Goal: Transaction & Acquisition: Purchase product/service

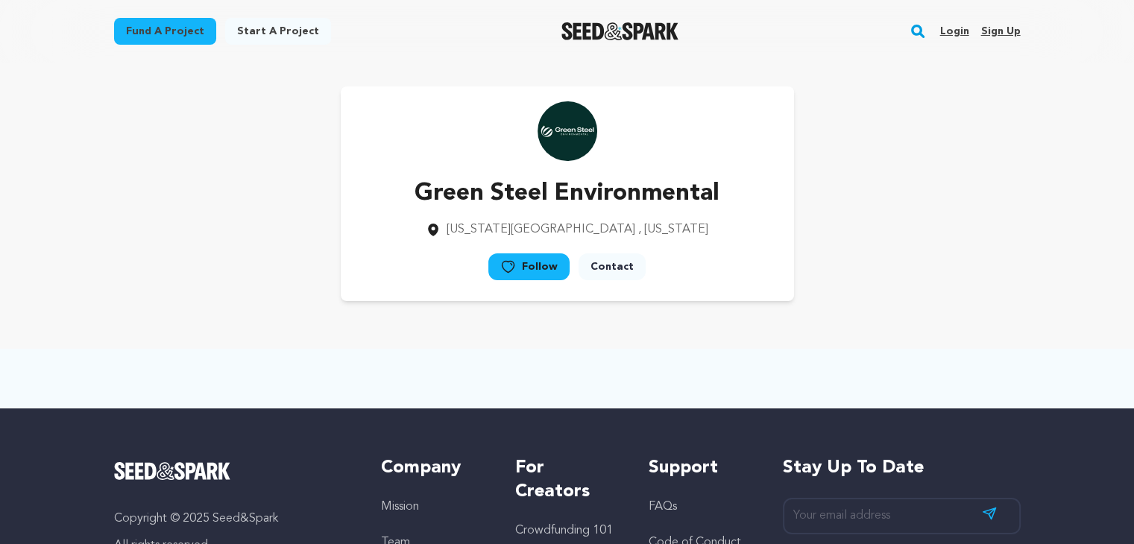
click at [701, 149] on div "Green Steel Environmental [US_STATE][GEOGRAPHIC_DATA] , [US_STATE] Follow" at bounding box center [567, 193] width 453 height 215
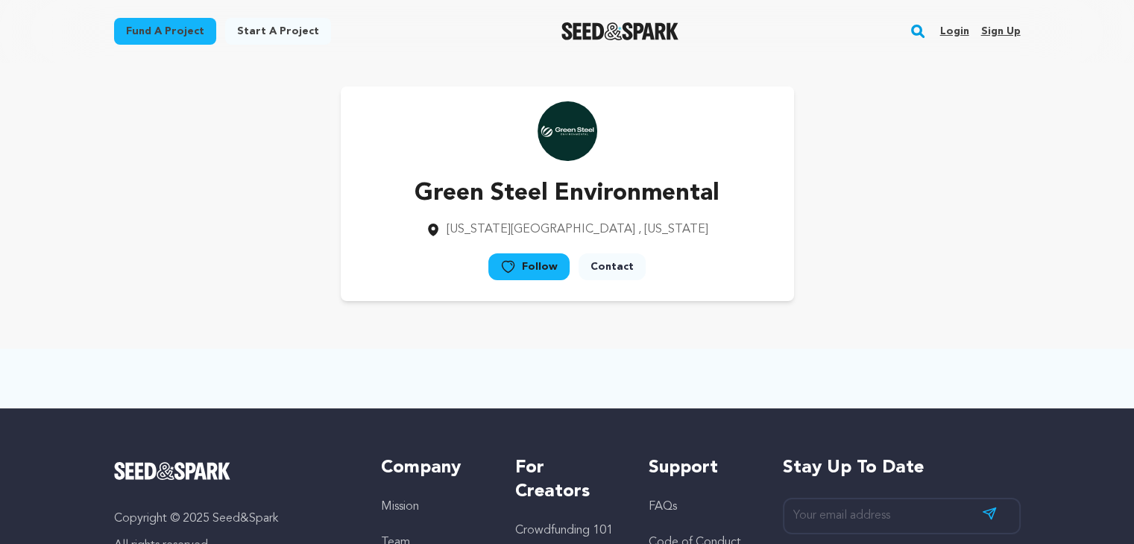
click at [701, 149] on div "Green Steel Environmental [US_STATE][GEOGRAPHIC_DATA] , [US_STATE] Follow" at bounding box center [567, 193] width 453 height 215
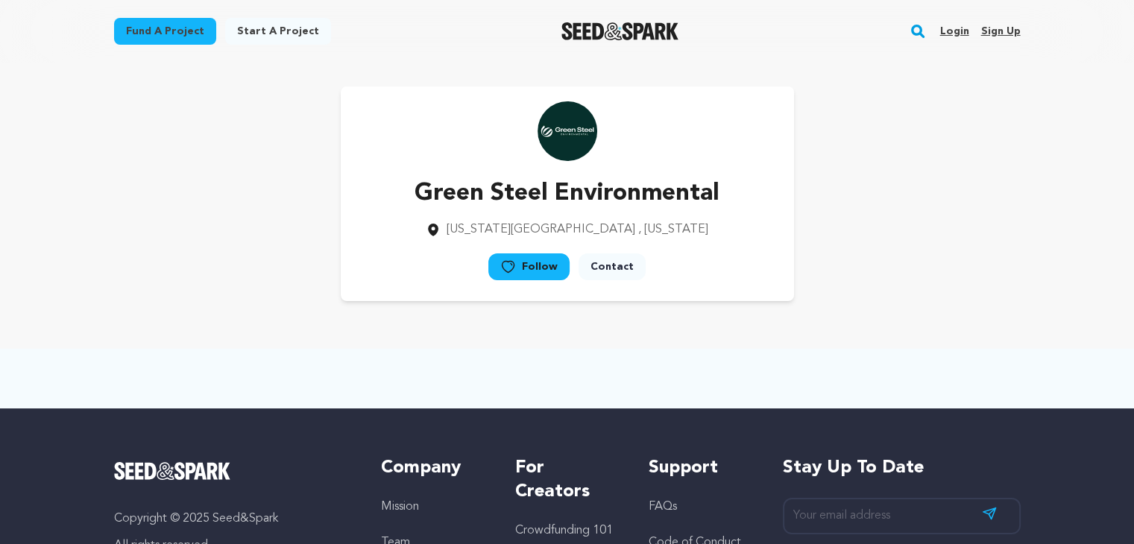
click at [701, 149] on div "Green Steel Environmental [US_STATE][GEOGRAPHIC_DATA] , [US_STATE] Follow" at bounding box center [567, 193] width 453 height 215
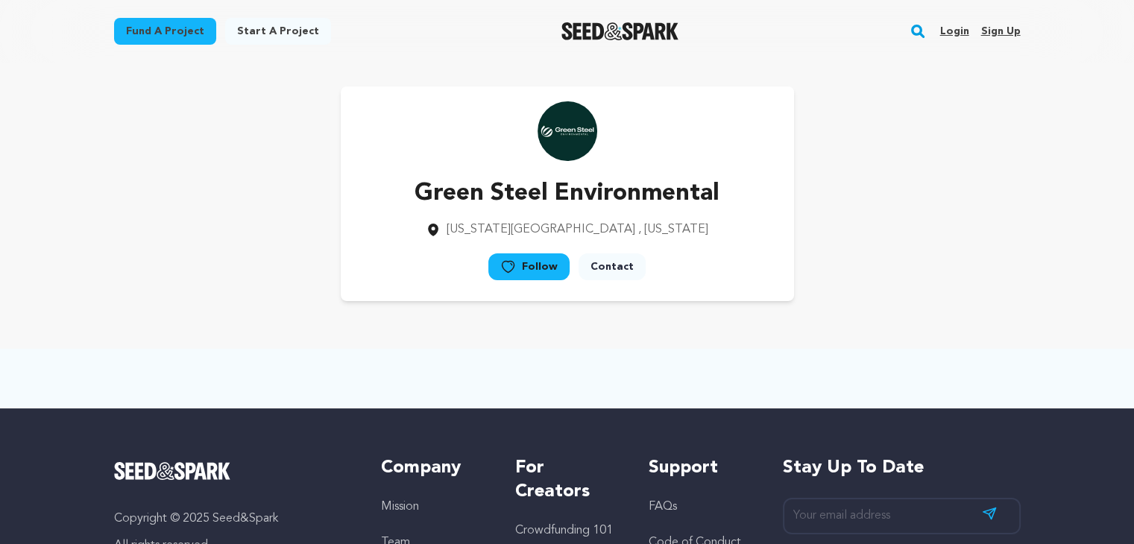
click at [701, 149] on div "Green Steel Environmental [US_STATE][GEOGRAPHIC_DATA] , [US_STATE] Follow" at bounding box center [567, 193] width 453 height 215
click at [701, 151] on div "Green Steel Environmental [US_STATE][GEOGRAPHIC_DATA] , [US_STATE] Follow" at bounding box center [567, 193] width 453 height 215
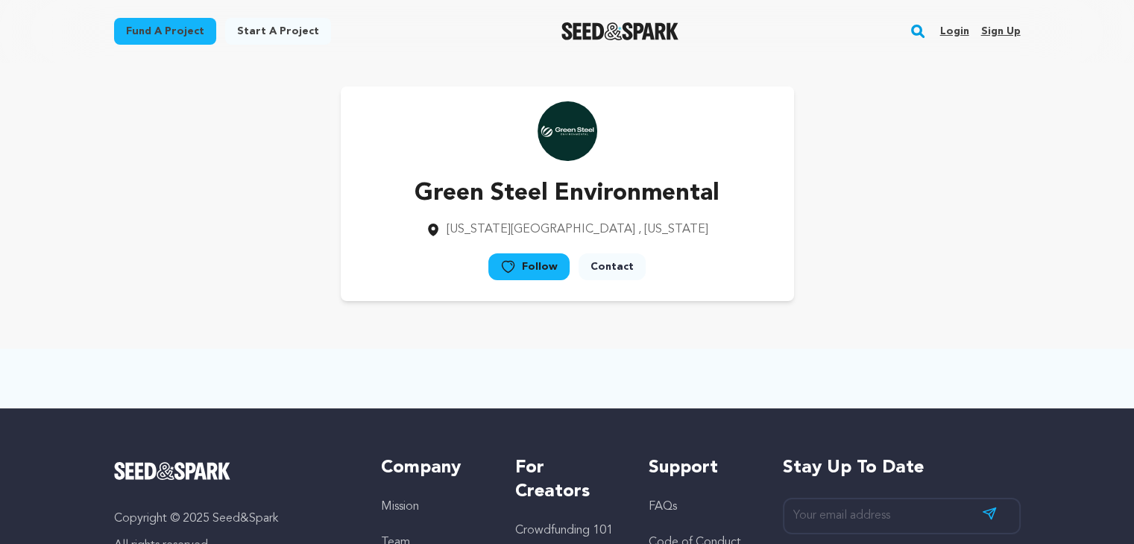
click at [701, 151] on div "Green Steel Environmental [US_STATE][GEOGRAPHIC_DATA] , [US_STATE] Follow" at bounding box center [567, 193] width 453 height 215
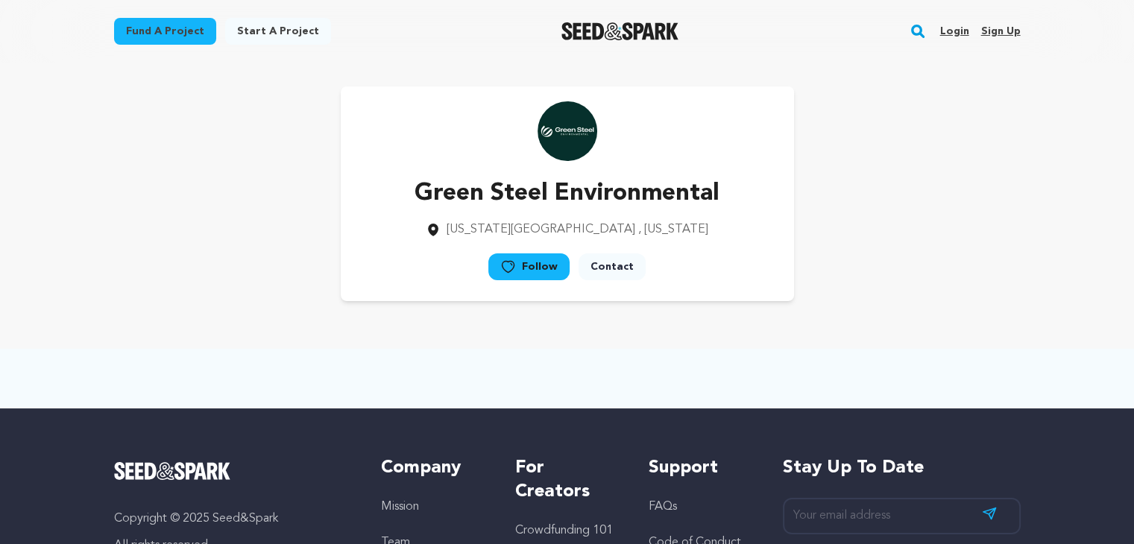
click at [701, 151] on div "Green Steel Environmental [US_STATE][GEOGRAPHIC_DATA] , [US_STATE] Follow" at bounding box center [567, 193] width 453 height 215
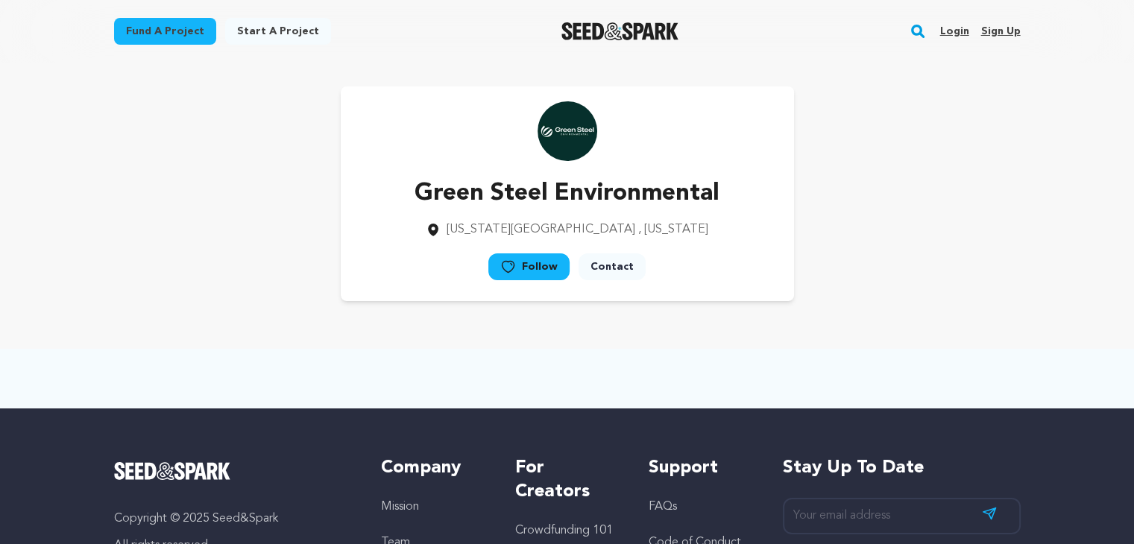
click at [701, 151] on div "Green Steel Environmental [US_STATE][GEOGRAPHIC_DATA] , [US_STATE] Follow" at bounding box center [567, 193] width 453 height 215
click at [750, 151] on div "Green Steel Environmental [US_STATE][GEOGRAPHIC_DATA] , [US_STATE] Follow" at bounding box center [567, 193] width 453 height 215
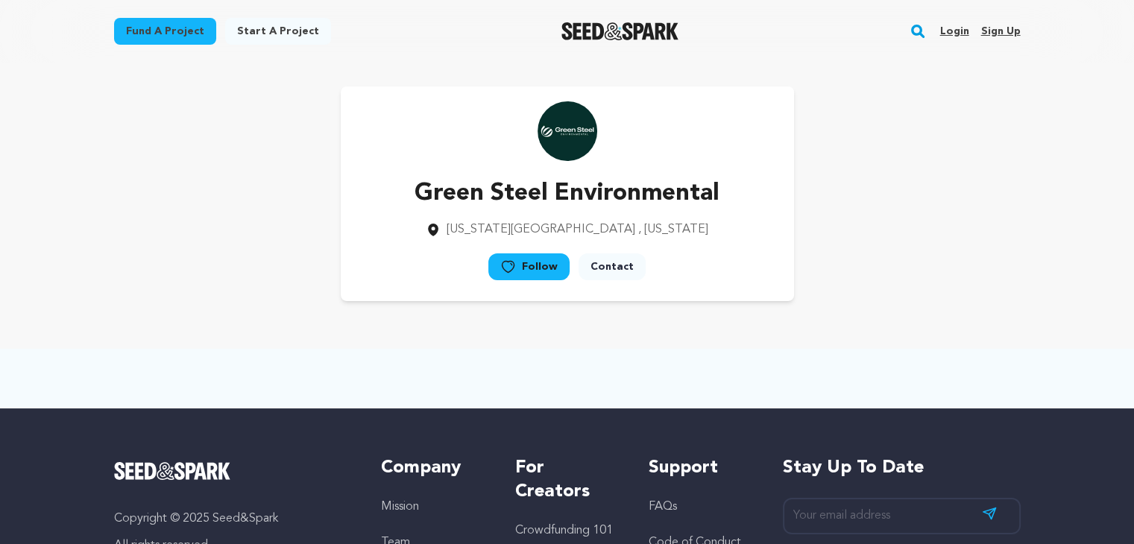
click at [750, 151] on div "Green Steel Environmental [US_STATE][GEOGRAPHIC_DATA] , [US_STATE] Follow" at bounding box center [567, 193] width 453 height 215
click at [750, 152] on div "Green Steel Environmental [US_STATE][GEOGRAPHIC_DATA] , [US_STATE] Follow" at bounding box center [567, 193] width 453 height 215
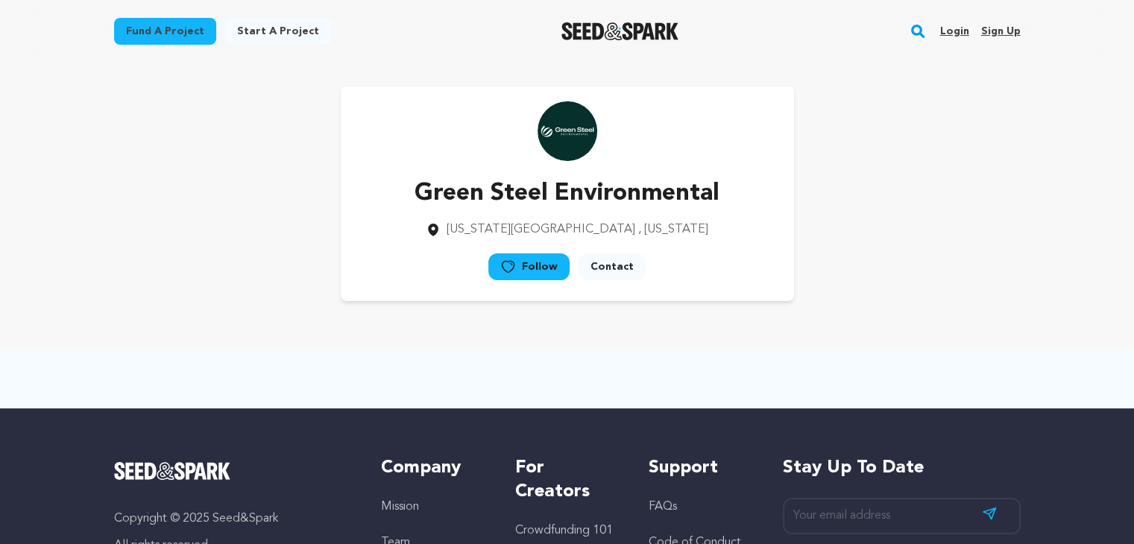
click at [750, 152] on div "Green Steel Environmental [US_STATE][GEOGRAPHIC_DATA] , [US_STATE] Follow" at bounding box center [567, 193] width 453 height 215
click at [750, 153] on div "Green Steel Environmental [US_STATE][GEOGRAPHIC_DATA] , [US_STATE] Follow" at bounding box center [567, 193] width 453 height 215
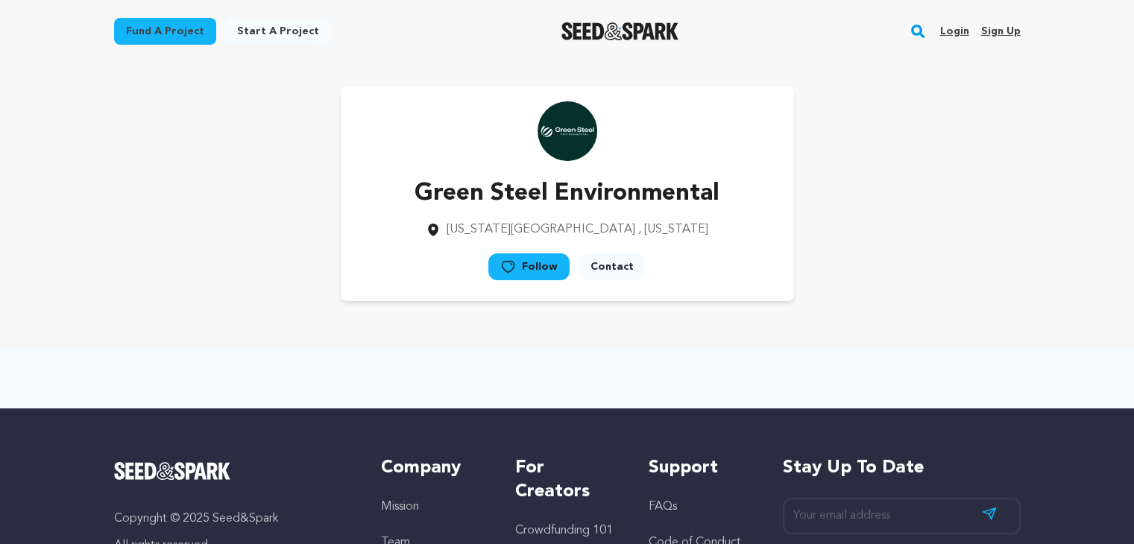
click at [750, 154] on div "Green Steel Environmental [US_STATE][GEOGRAPHIC_DATA] , [US_STATE] Follow" at bounding box center [567, 193] width 453 height 215
click at [762, 146] on div "Green Steel Environmental [US_STATE][GEOGRAPHIC_DATA] , [US_STATE] Follow" at bounding box center [567, 193] width 453 height 215
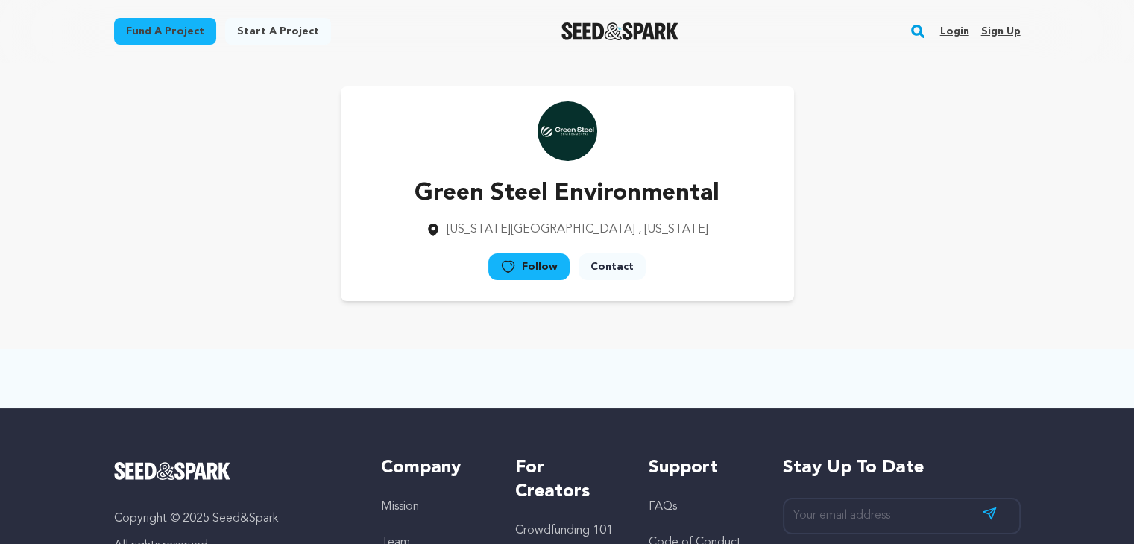
click at [762, 146] on div "Green Steel Environmental [US_STATE][GEOGRAPHIC_DATA] , [US_STATE] Follow" at bounding box center [567, 193] width 453 height 215
click at [768, 144] on div "Green Steel Environmental [US_STATE][GEOGRAPHIC_DATA] , [US_STATE] Follow" at bounding box center [567, 193] width 453 height 215
click at [769, 144] on div "Green Steel Environmental [US_STATE][GEOGRAPHIC_DATA] , [US_STATE] Follow" at bounding box center [567, 193] width 453 height 215
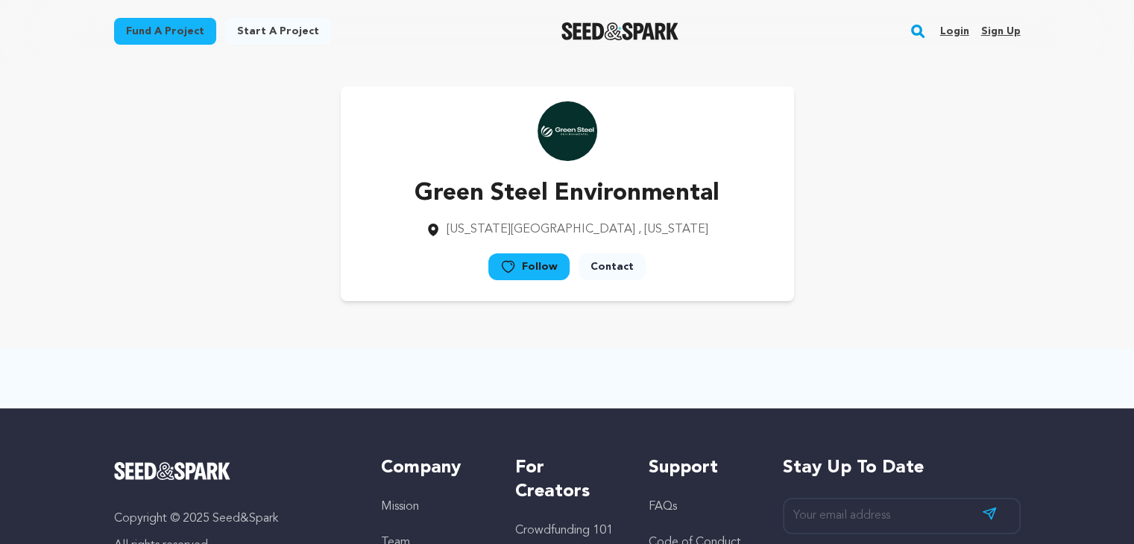
click at [769, 144] on div "Green Steel Environmental [US_STATE][GEOGRAPHIC_DATA] , [US_STATE] Follow" at bounding box center [567, 193] width 453 height 215
click at [774, 143] on div "Green Steel Environmental [US_STATE][GEOGRAPHIC_DATA] , [US_STATE] Follow" at bounding box center [567, 193] width 453 height 215
click at [806, 121] on div "Green Steel Environmental [US_STATE][GEOGRAPHIC_DATA] , [US_STATE] Follow" at bounding box center [567, 193] width 906 height 215
click at [227, 219] on div "Green Steel Environmental [US_STATE][GEOGRAPHIC_DATA] , [US_STATE] Follow" at bounding box center [567, 193] width 906 height 215
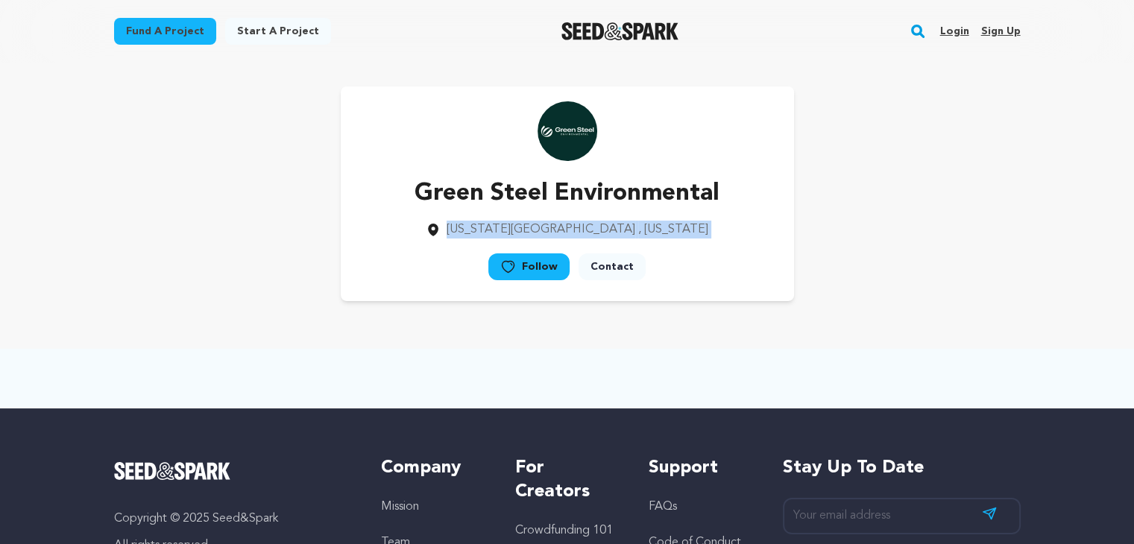
click at [227, 219] on div "Green Steel Environmental [US_STATE][GEOGRAPHIC_DATA] , [US_STATE] Follow" at bounding box center [567, 193] width 906 height 215
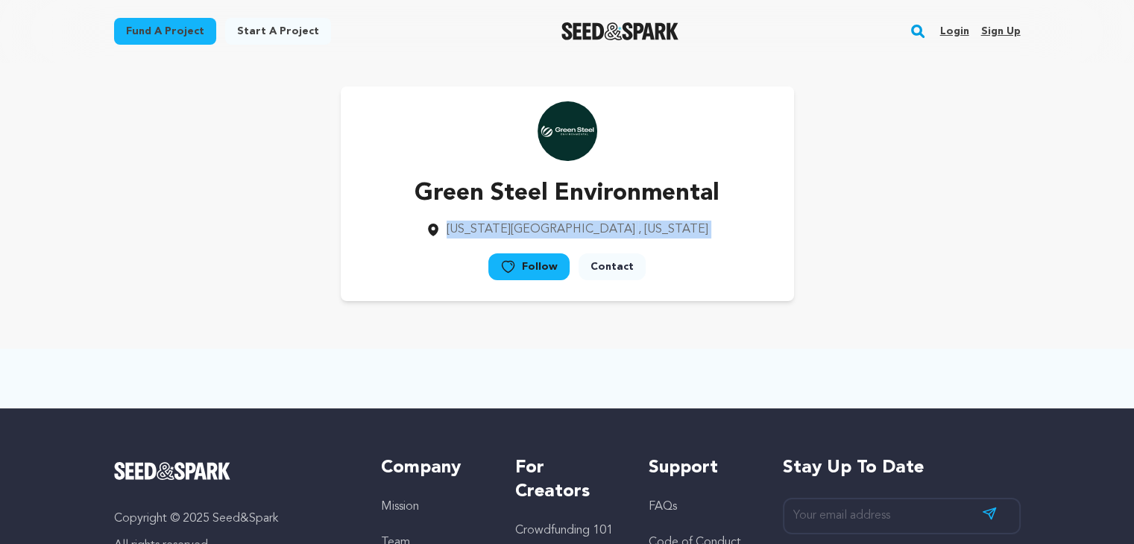
click at [227, 219] on div "Green Steel Environmental [US_STATE][GEOGRAPHIC_DATA] , [US_STATE] Follow" at bounding box center [567, 193] width 906 height 215
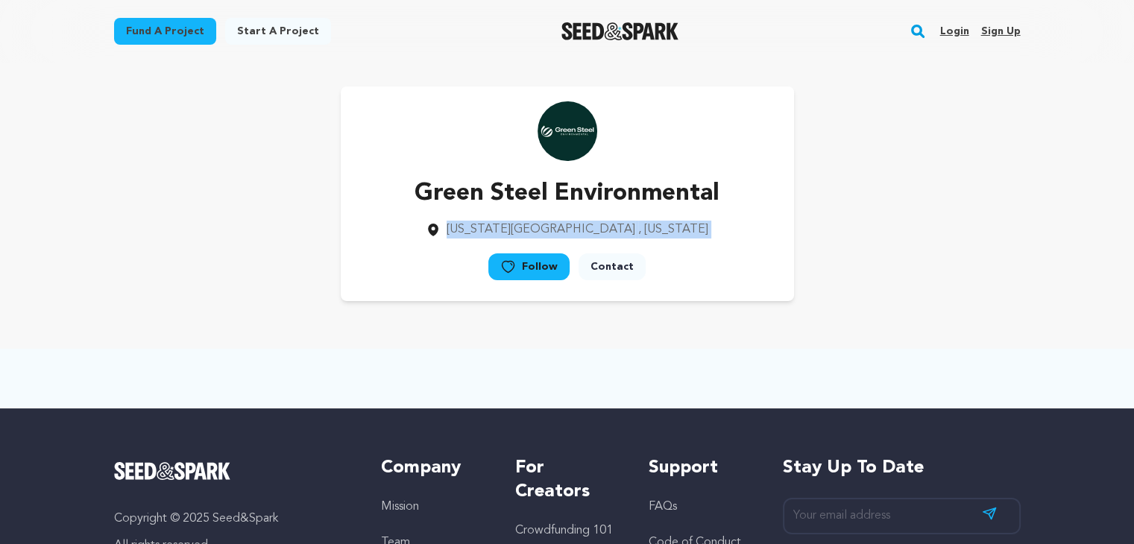
click at [227, 219] on div "Green Steel Environmental [US_STATE][GEOGRAPHIC_DATA] , [US_STATE] Follow" at bounding box center [567, 193] width 906 height 215
click at [227, 221] on div "Green Steel Environmental [US_STATE][GEOGRAPHIC_DATA] , [US_STATE] Follow" at bounding box center [567, 193] width 906 height 215
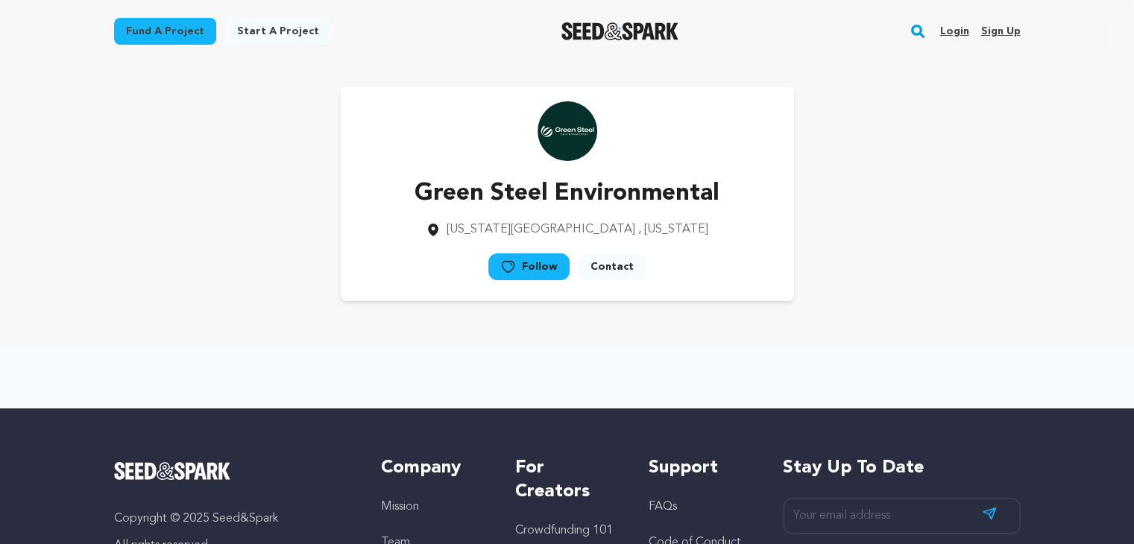
click at [227, 222] on div "Green Steel Environmental [US_STATE][GEOGRAPHIC_DATA] , [US_STATE] Follow" at bounding box center [567, 193] width 906 height 215
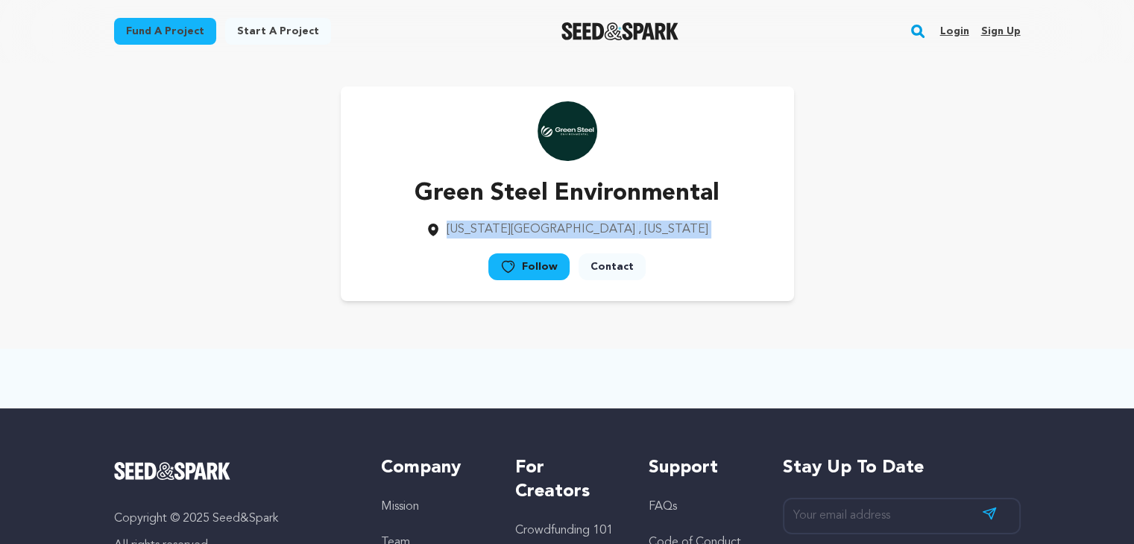
click at [227, 222] on div "Green Steel Environmental [US_STATE][GEOGRAPHIC_DATA] , [US_STATE] Follow" at bounding box center [567, 193] width 906 height 215
click at [227, 224] on div "Green Steel Environmental [US_STATE][GEOGRAPHIC_DATA] , [US_STATE] Follow" at bounding box center [567, 193] width 906 height 215
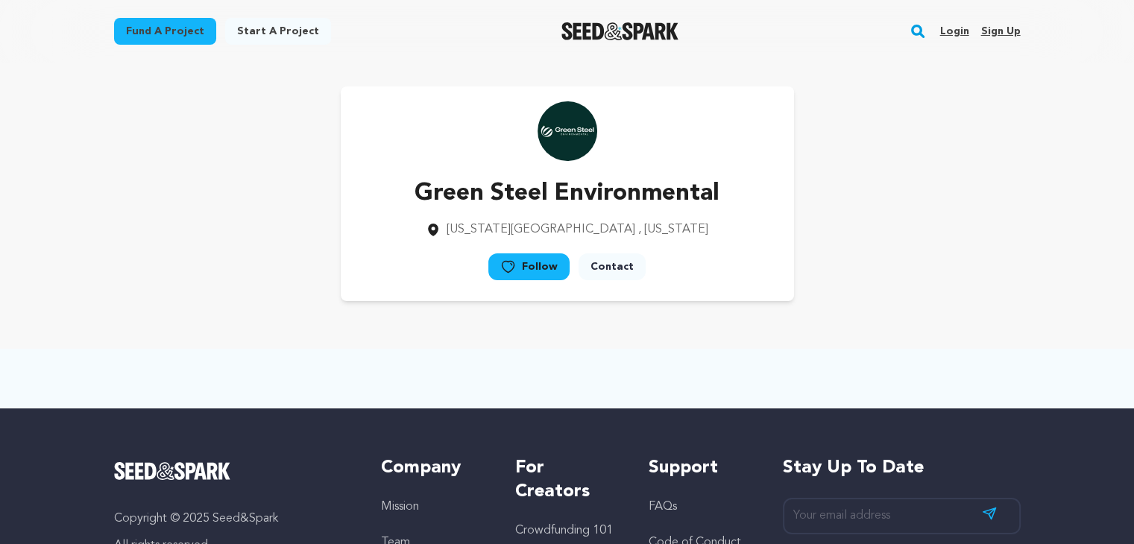
click at [227, 224] on div "Green Steel Environmental [US_STATE][GEOGRAPHIC_DATA] , [US_STATE] Follow" at bounding box center [567, 193] width 906 height 215
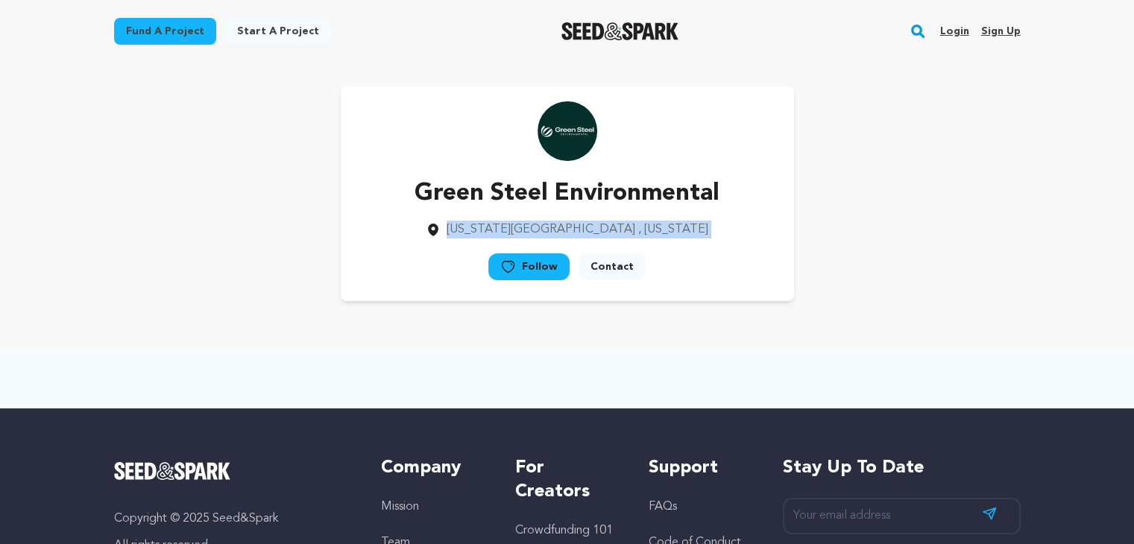
click at [227, 224] on div "Green Steel Environmental [US_STATE][GEOGRAPHIC_DATA] , [US_STATE] Follow" at bounding box center [567, 193] width 906 height 215
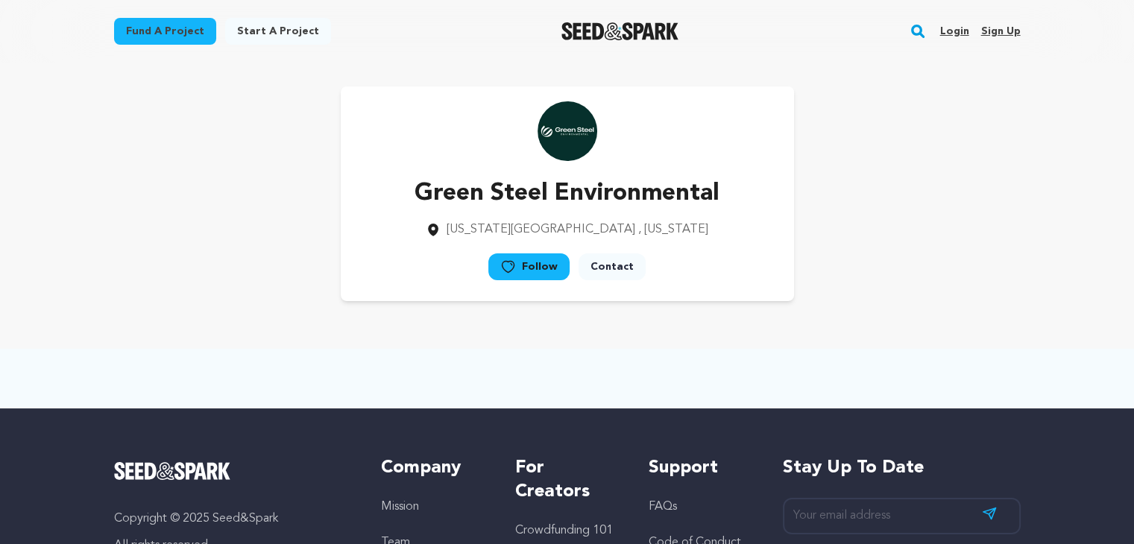
click at [227, 224] on div "Green Steel Environmental [US_STATE][GEOGRAPHIC_DATA] , [US_STATE] Follow" at bounding box center [567, 193] width 906 height 215
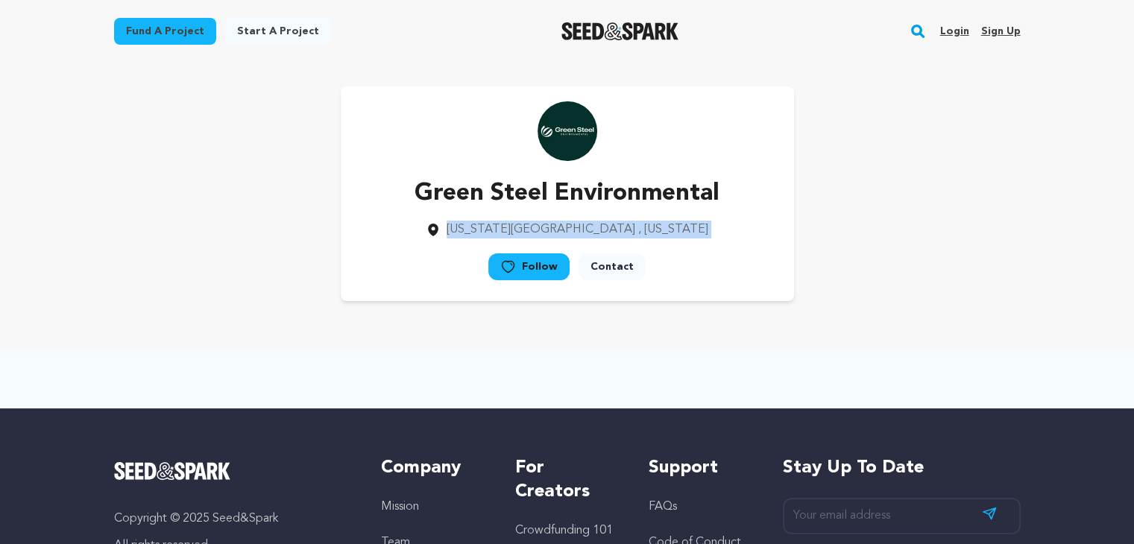
click at [227, 224] on div "Green Steel Environmental [US_STATE][GEOGRAPHIC_DATA] , [US_STATE] Follow" at bounding box center [567, 193] width 906 height 215
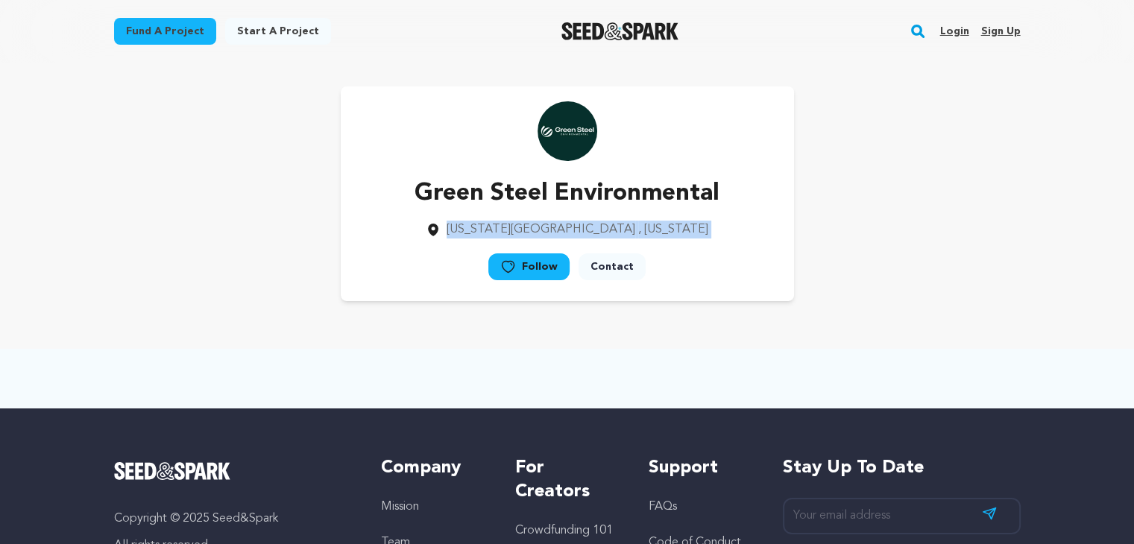
click at [227, 224] on div "Green Steel Environmental [US_STATE][GEOGRAPHIC_DATA] , [US_STATE] Follow" at bounding box center [567, 193] width 906 height 215
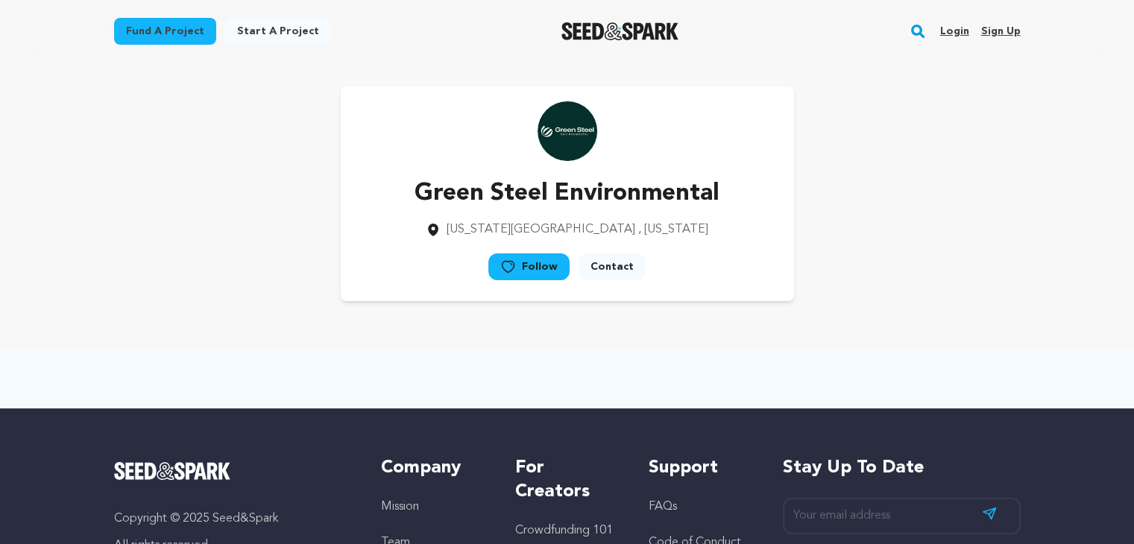
click at [365, 194] on div "Green Steel Environmental [US_STATE][GEOGRAPHIC_DATA] , [US_STATE] Follow" at bounding box center [567, 193] width 453 height 215
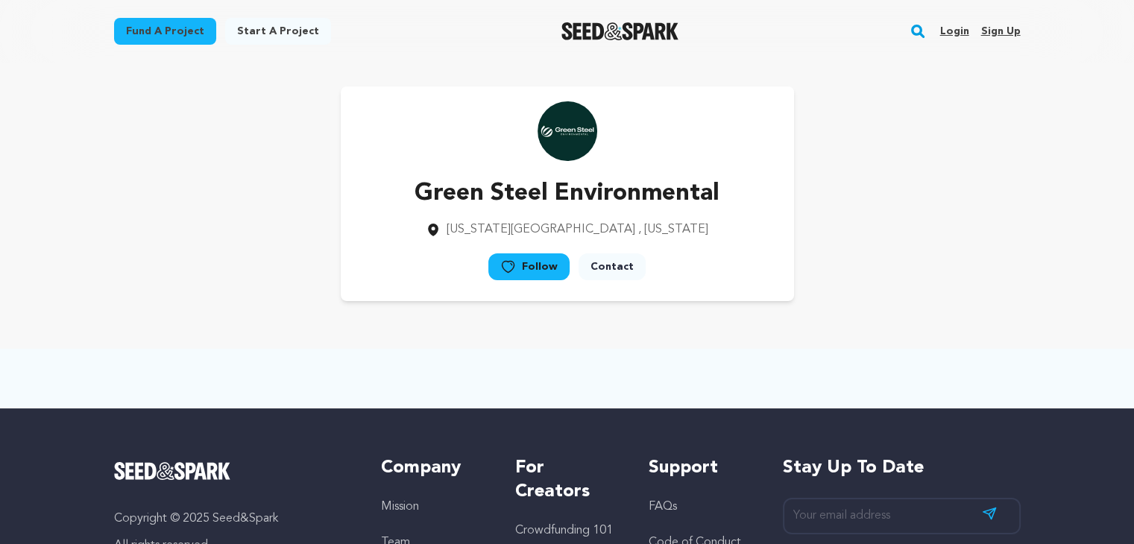
click at [365, 194] on div "Green Steel Environmental [US_STATE][GEOGRAPHIC_DATA] , [US_STATE] Follow" at bounding box center [567, 193] width 453 height 215
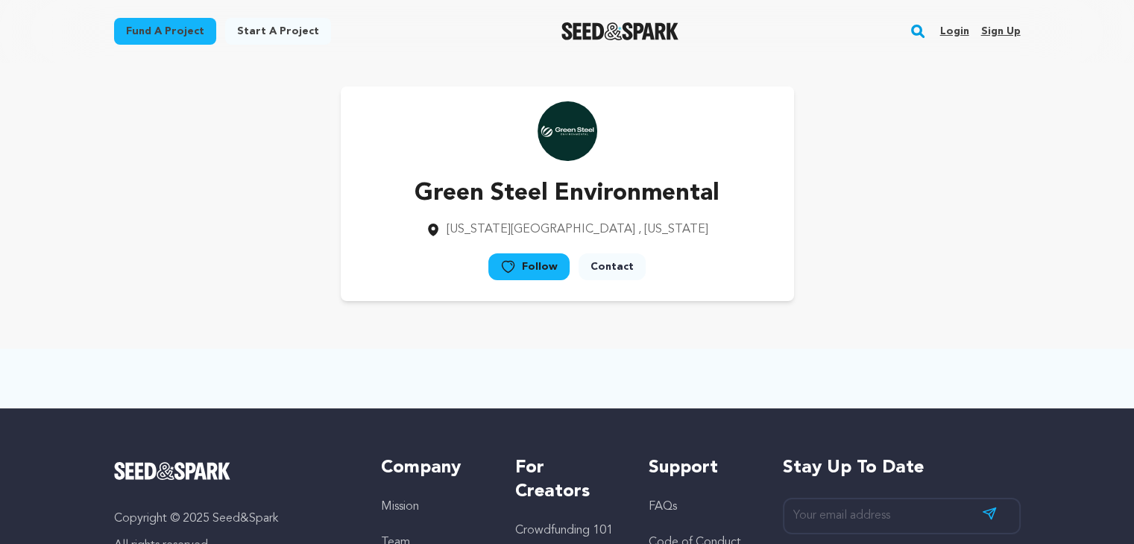
click at [365, 194] on div "Green Steel Environmental [US_STATE][GEOGRAPHIC_DATA] , [US_STATE] Follow" at bounding box center [567, 193] width 453 height 215
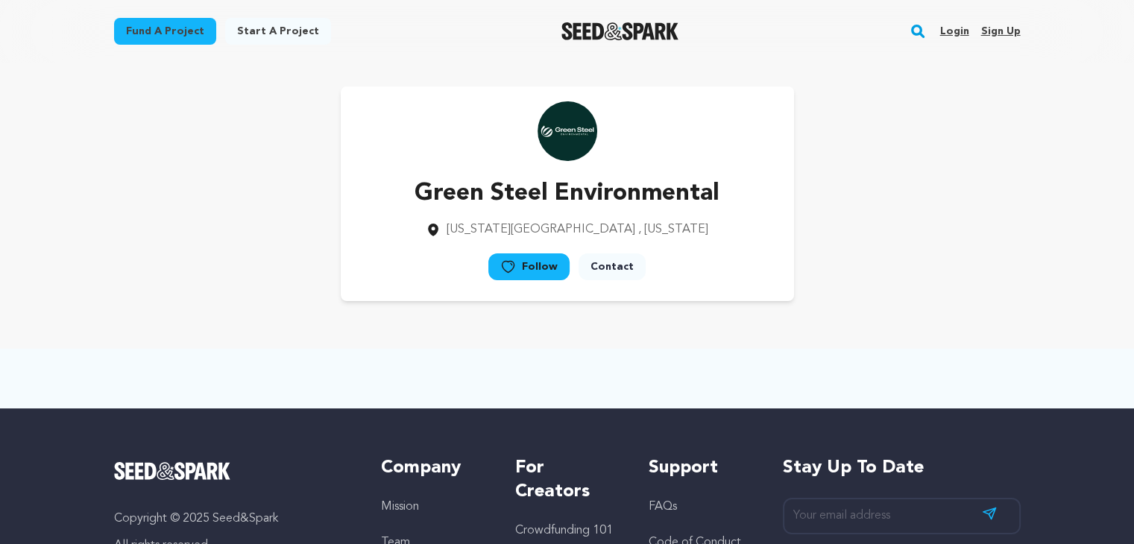
click at [365, 194] on div "Green Steel Environmental [US_STATE][GEOGRAPHIC_DATA] , [US_STATE] Follow" at bounding box center [567, 193] width 453 height 215
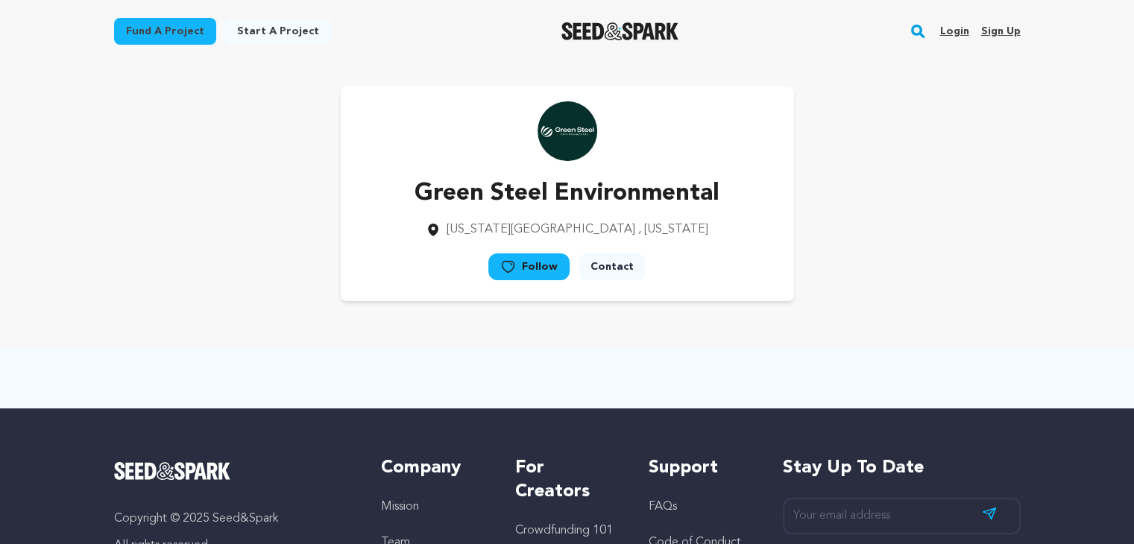
click at [365, 194] on div "Green Steel Environmental [US_STATE][GEOGRAPHIC_DATA] , [US_STATE] Follow" at bounding box center [567, 193] width 453 height 215
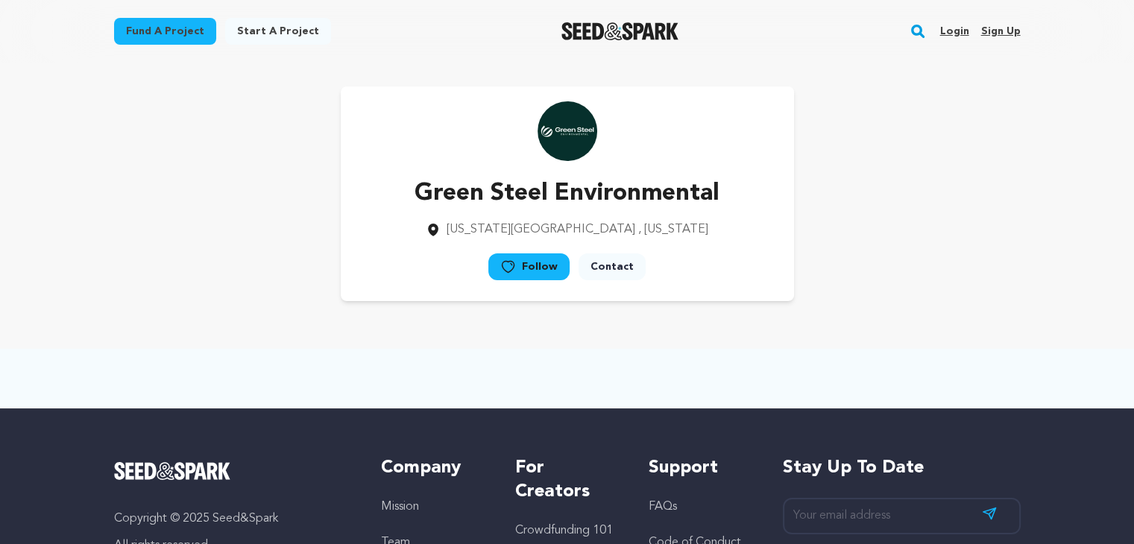
click at [365, 194] on div "Green Steel Environmental [US_STATE][GEOGRAPHIC_DATA] , [US_STATE] Follow" at bounding box center [567, 193] width 453 height 215
click at [966, 109] on div "Green Steel Environmental [US_STATE][GEOGRAPHIC_DATA] , [US_STATE] Follow" at bounding box center [567, 193] width 906 height 215
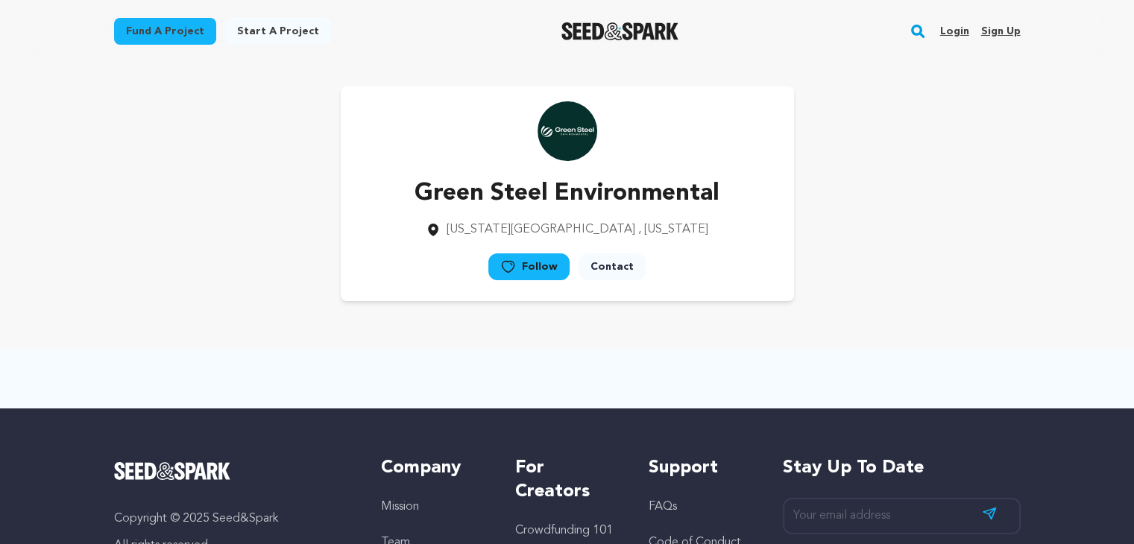
click at [1025, 85] on div "Green Steel Environmental [US_STATE][GEOGRAPHIC_DATA] , [US_STATE] Follow" at bounding box center [567, 194] width 954 height 262
click at [1027, 85] on div "Green Steel Environmental [US_STATE][GEOGRAPHIC_DATA] , [US_STATE] Follow" at bounding box center [567, 194] width 954 height 262
click at [1078, 66] on main "Fund a project Start a project Search Login Sign up Start a project" at bounding box center [567, 401] width 1134 height 803
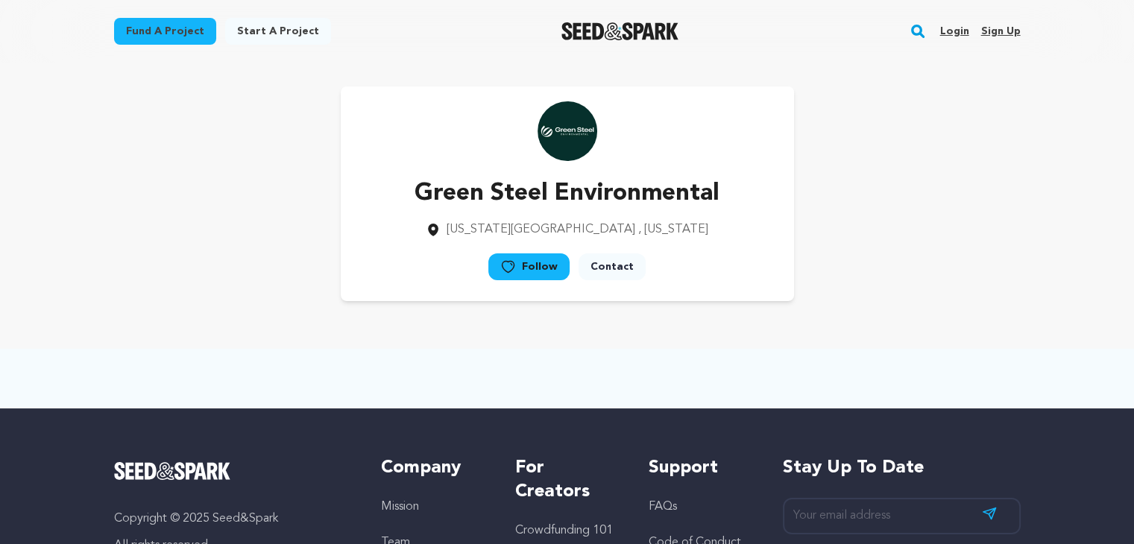
click at [1078, 66] on main "Fund a project Start a project Search Login Sign up Start a project" at bounding box center [567, 401] width 1134 height 803
click at [1078, 69] on main "Fund a project Start a project Search Login Sign up Start a project" at bounding box center [567, 401] width 1134 height 803
click at [748, 194] on div "Green Steel Environmental [US_STATE][GEOGRAPHIC_DATA] , [US_STATE] Follow" at bounding box center [567, 193] width 453 height 215
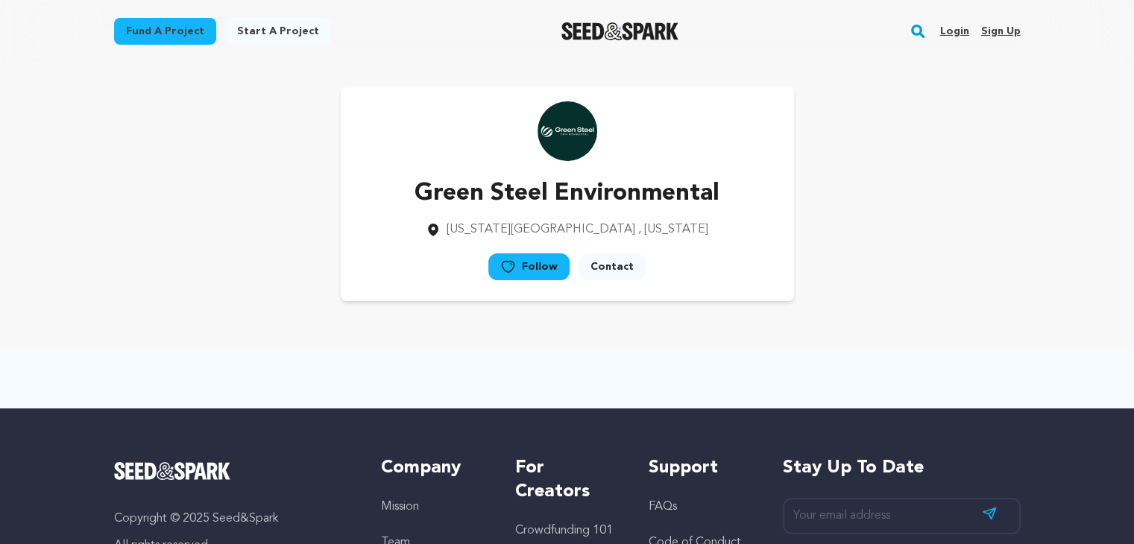
click at [748, 194] on div "Green Steel Environmental [US_STATE][GEOGRAPHIC_DATA] , [US_STATE] Follow" at bounding box center [567, 193] width 453 height 215
click at [762, 179] on div "Green Steel Environmental [US_STATE][GEOGRAPHIC_DATA] , [US_STATE] Follow" at bounding box center [567, 193] width 453 height 215
click at [811, 167] on div "Green Steel Environmental [US_STATE][GEOGRAPHIC_DATA] , [US_STATE] Follow" at bounding box center [567, 193] width 906 height 215
